Goal: Information Seeking & Learning: Learn about a topic

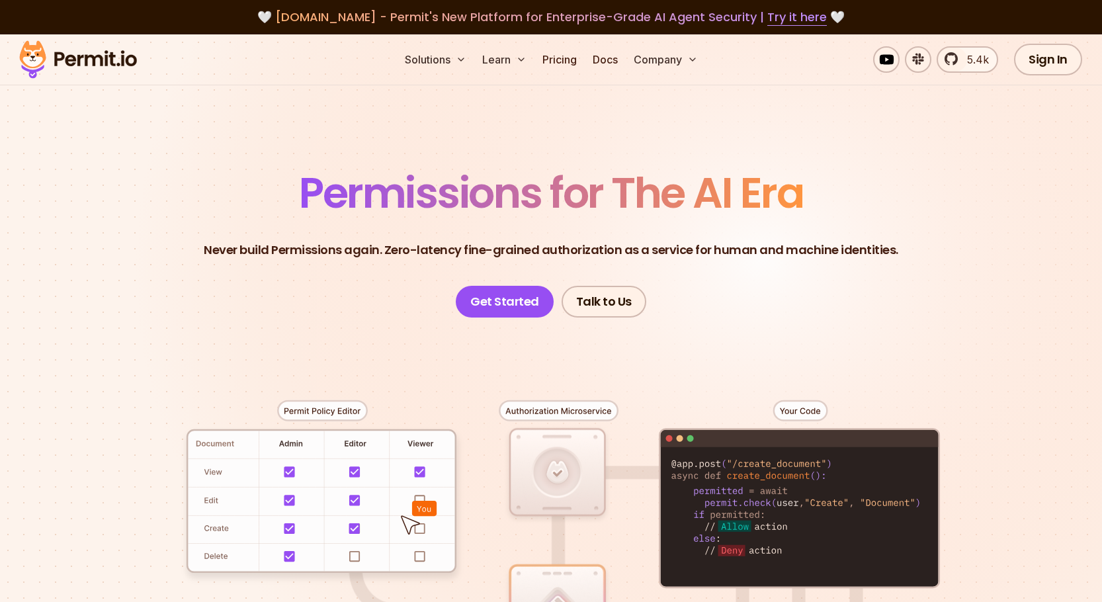
click at [984, 171] on section "Permissions for The AI Era Never build Permissions again. Zero-latency fine-gra…" at bounding box center [551, 470] width 1102 height 873
click at [965, 212] on header "Permissions for The AI Era Never build Permissions again. Zero-latency fine-gra…" at bounding box center [551, 245] width 926 height 146
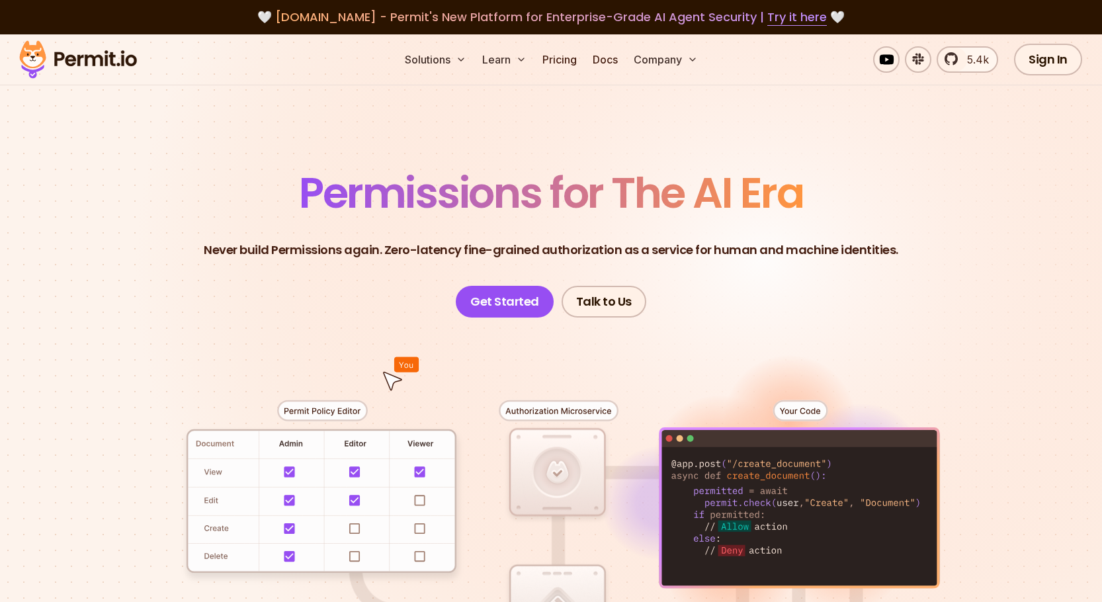
click at [13, 163] on section "Permissions for The AI Era Never build Permissions again. Zero-latency fine-gra…" at bounding box center [551, 470] width 1102 height 873
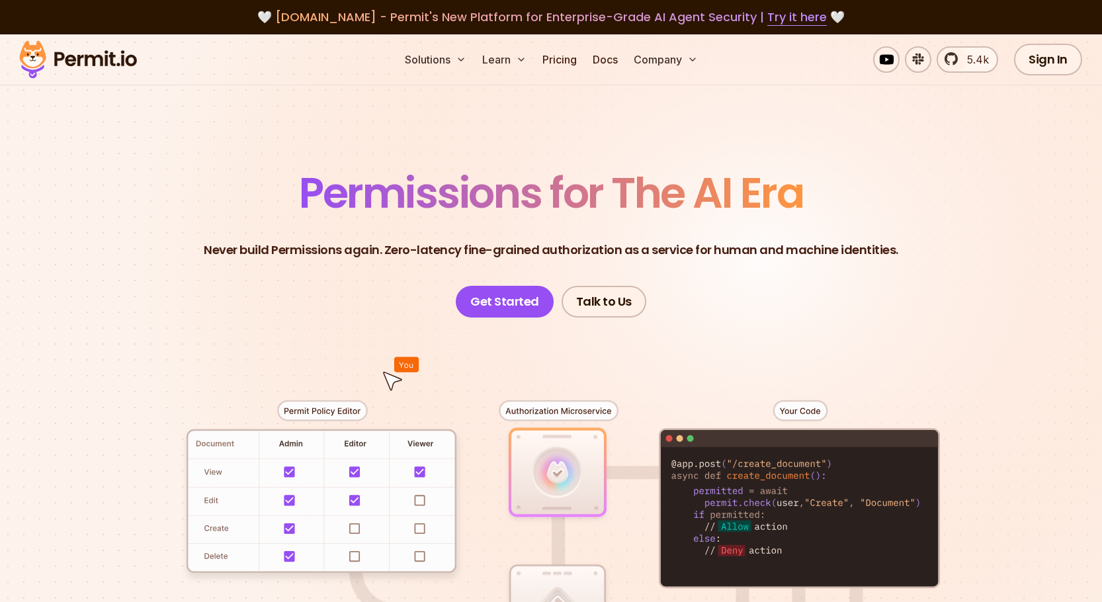
click at [321, 247] on p "Never build Permissions again. Zero-latency fine-grained authorization as a ser…" at bounding box center [551, 250] width 695 height 19
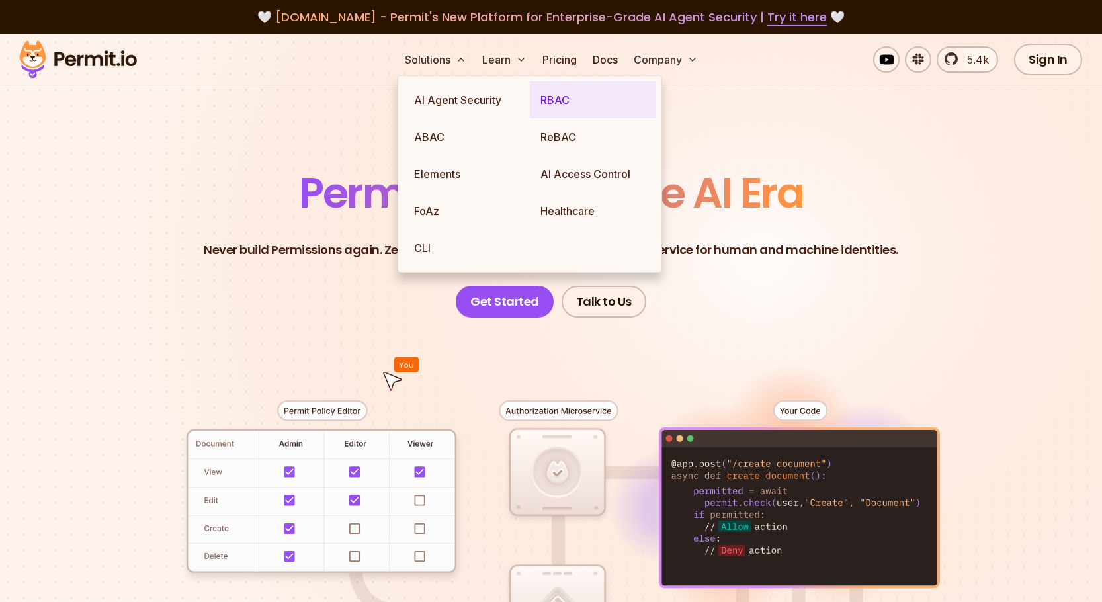
click at [571, 99] on link "RBAC" at bounding box center [593, 99] width 126 height 37
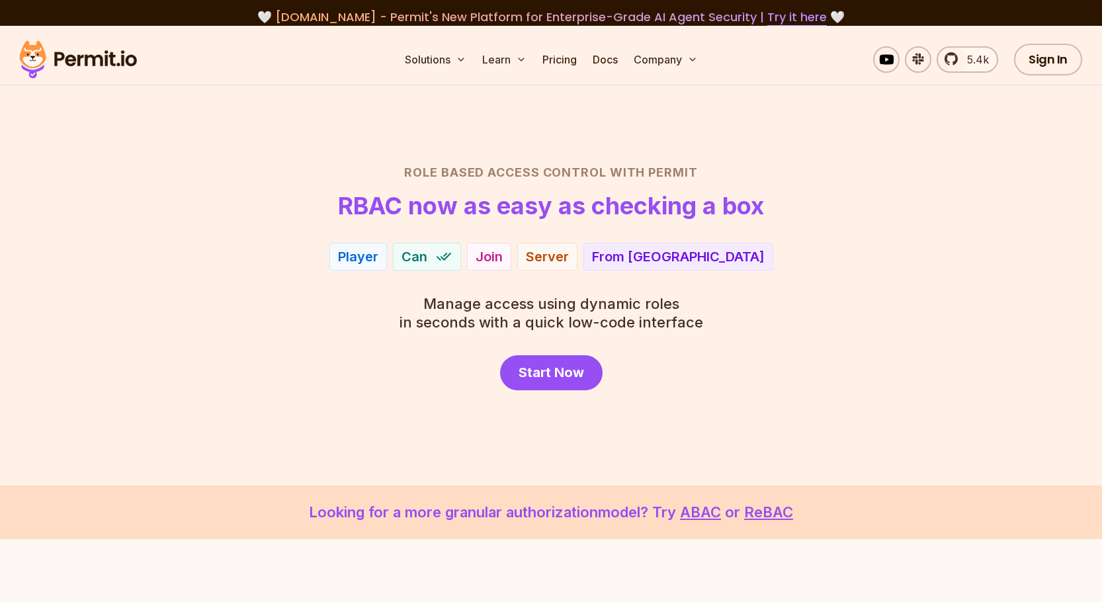
click at [690, 356] on div "Start Now" at bounding box center [551, 372] width 926 height 35
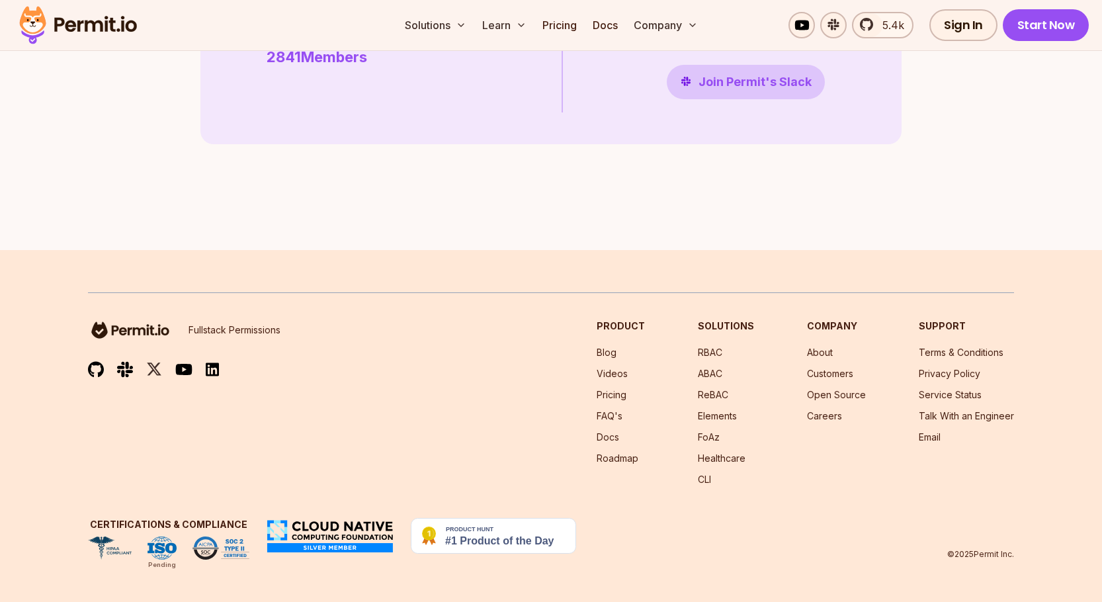
scroll to position [3839, 0]
click at [611, 355] on link "Blog" at bounding box center [607, 352] width 20 height 11
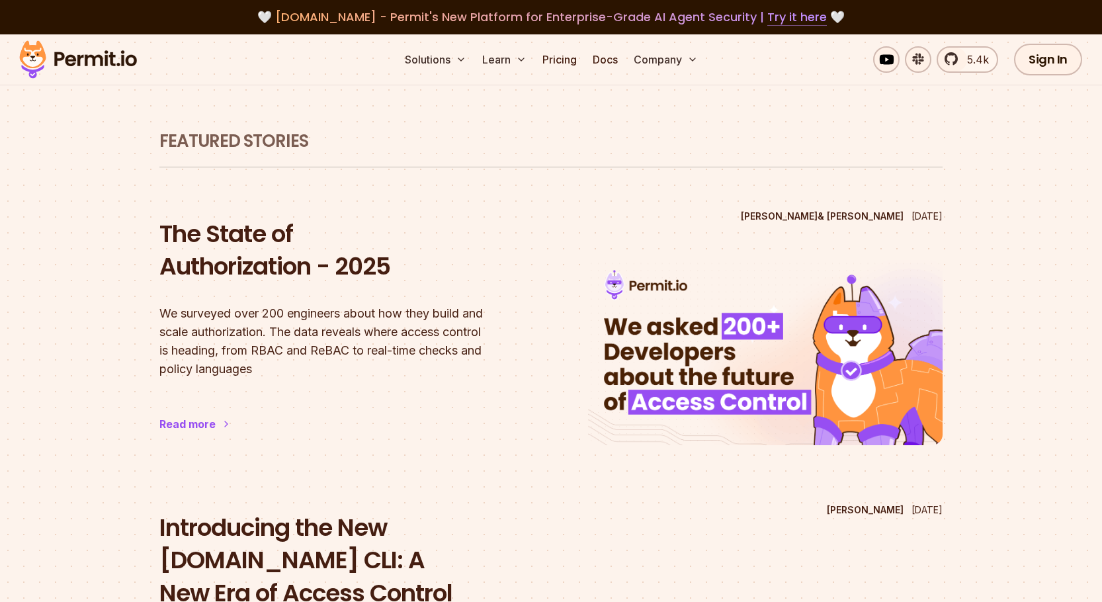
click at [773, 14] on link "Try it here" at bounding box center [797, 17] width 60 height 17
click at [391, 162] on section "Featured Stories [PERSON_NAME] & [PERSON_NAME] [DATE] The State of Authorizatio…" at bounding box center [551, 440] width 847 height 812
click at [955, 53] on link "5.4k" at bounding box center [968, 59] width 62 height 26
